Goal: Task Accomplishment & Management: Use online tool/utility

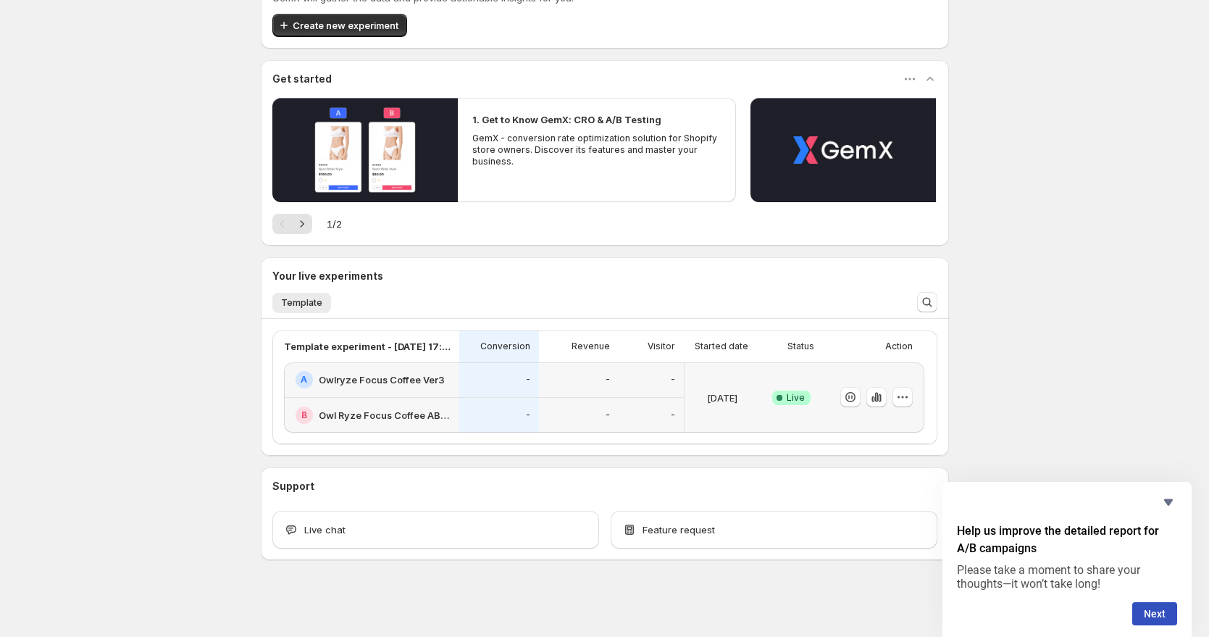
scroll to position [75, 0]
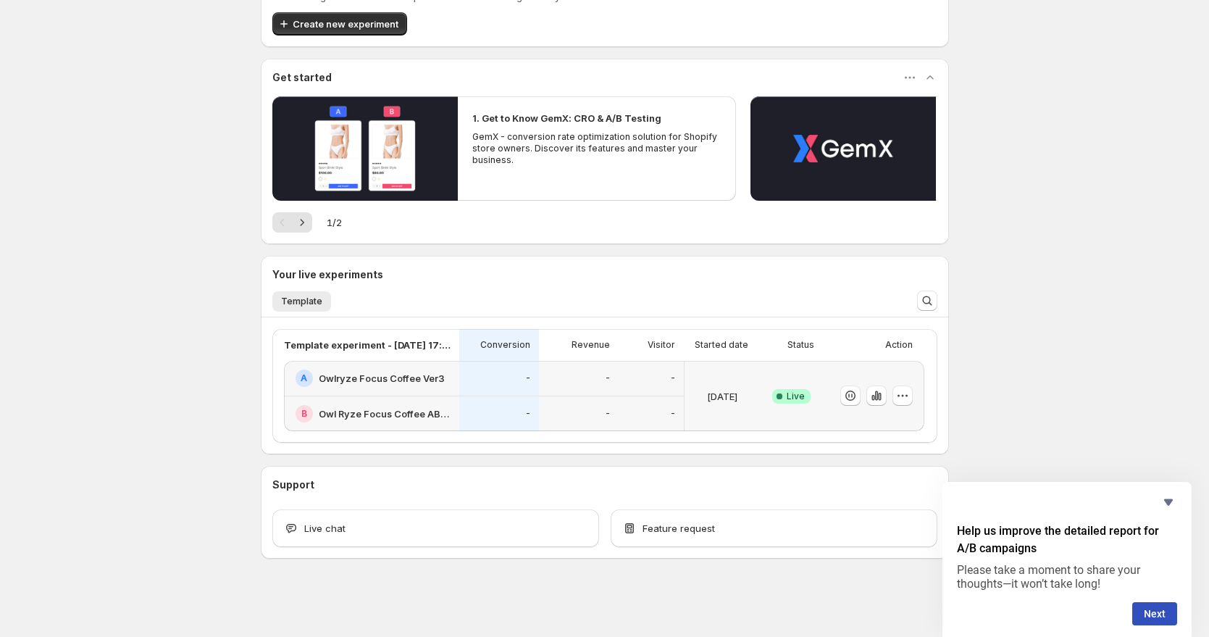
click at [626, 373] on div "-" at bounding box center [651, 379] width 65 height 36
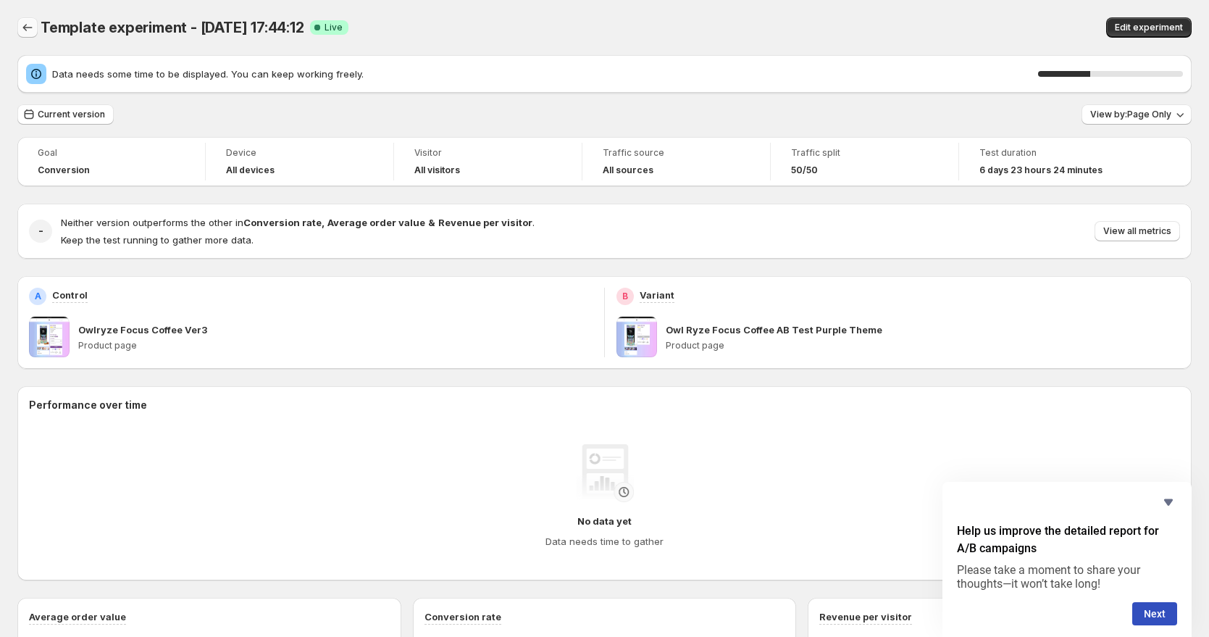
click at [30, 28] on icon "Back" at bounding box center [27, 27] width 14 height 14
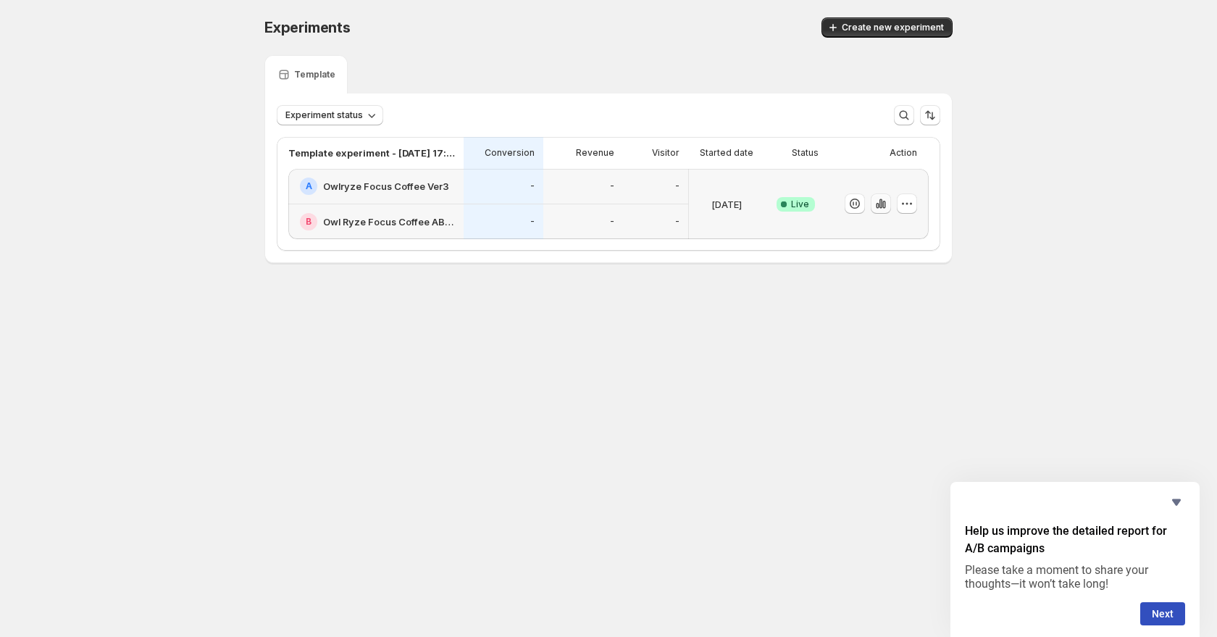
click at [875, 206] on icon "button" at bounding box center [881, 203] width 14 height 14
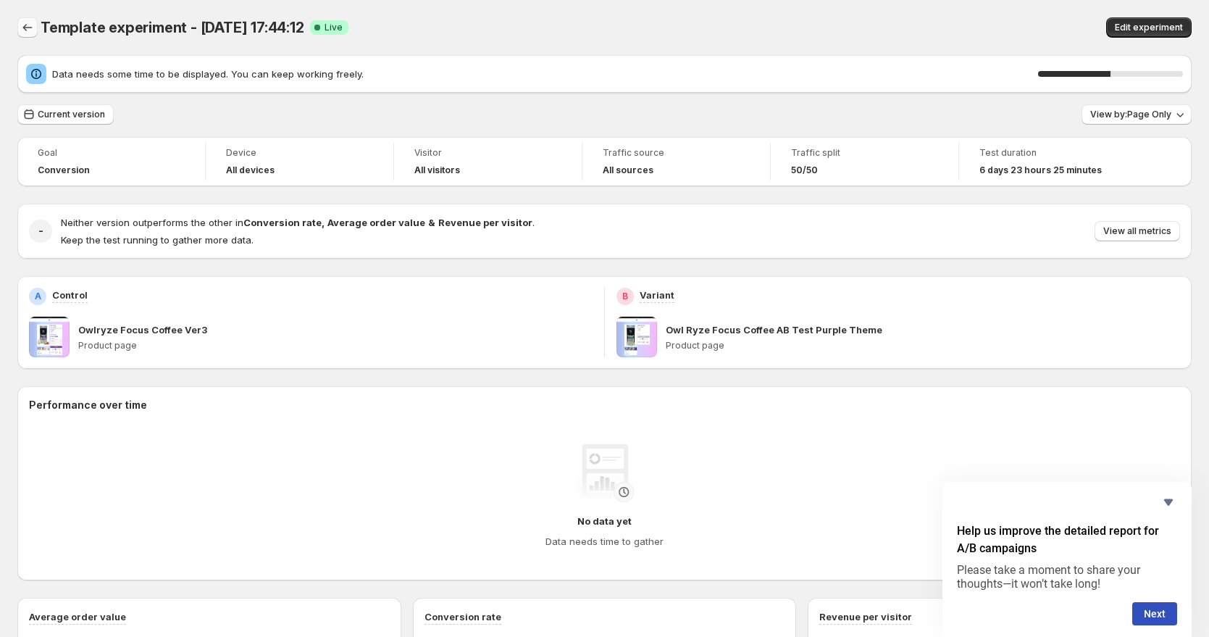
click at [28, 26] on icon "Back" at bounding box center [27, 27] width 14 height 14
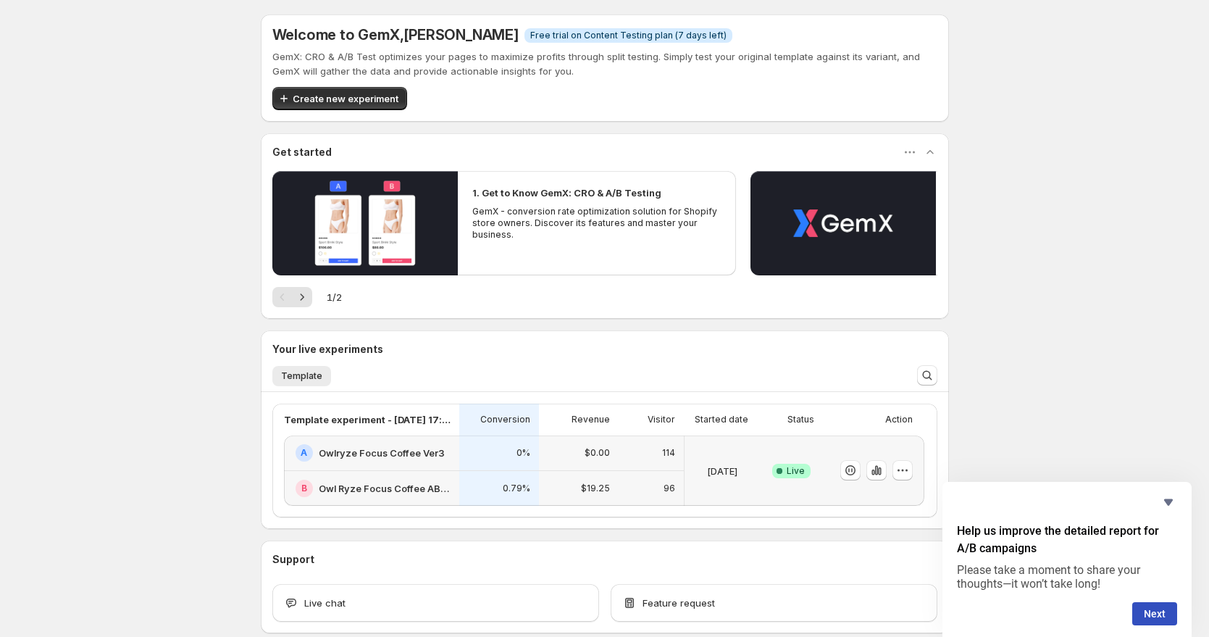
scroll to position [21, 0]
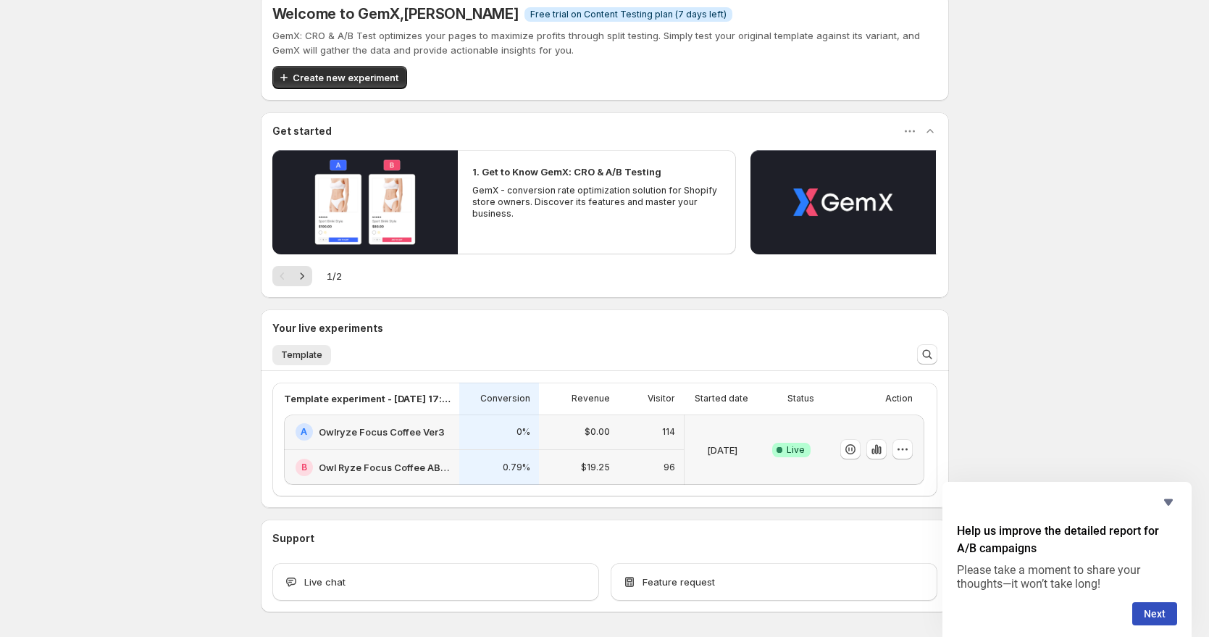
click at [412, 469] on h2 "Owl Ryze Focus Coffee AB Test Purple Theme" at bounding box center [385, 467] width 132 height 14
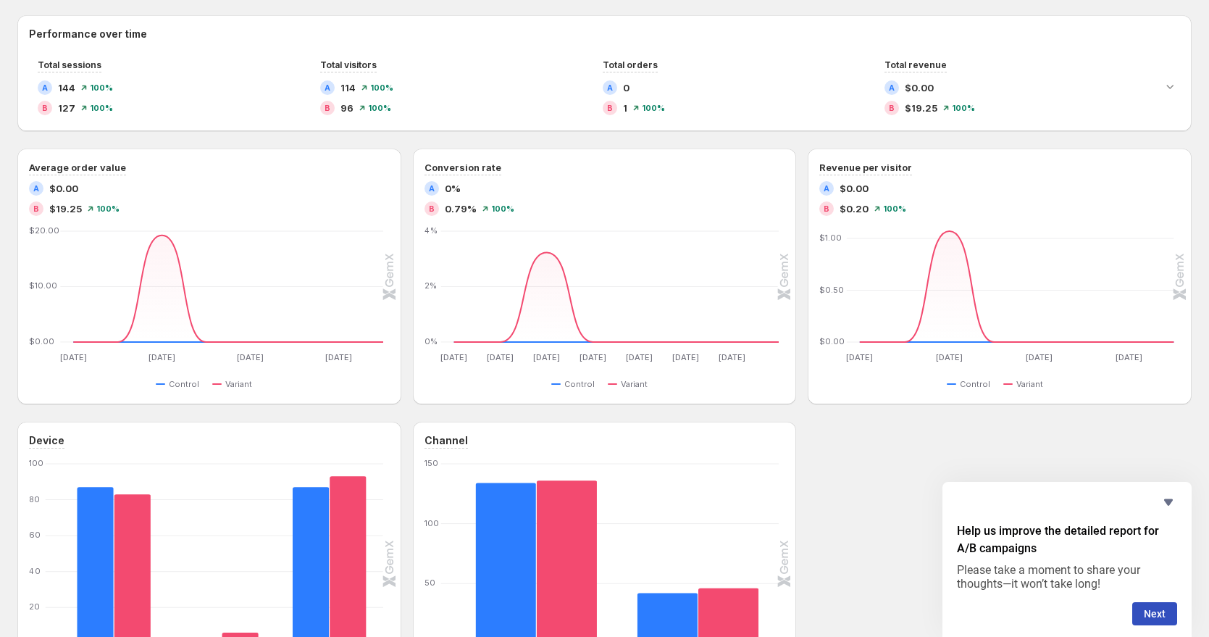
scroll to position [460, 0]
